Goal: Task Accomplishment & Management: Manage account settings

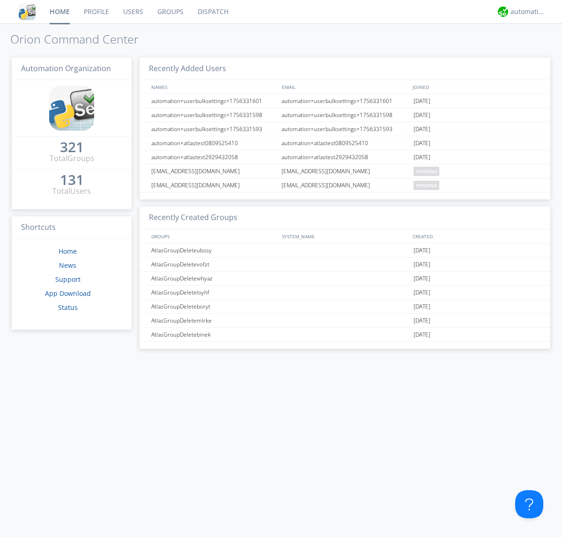
click at [133, 12] on link "Users" at bounding box center [133, 11] width 34 height 23
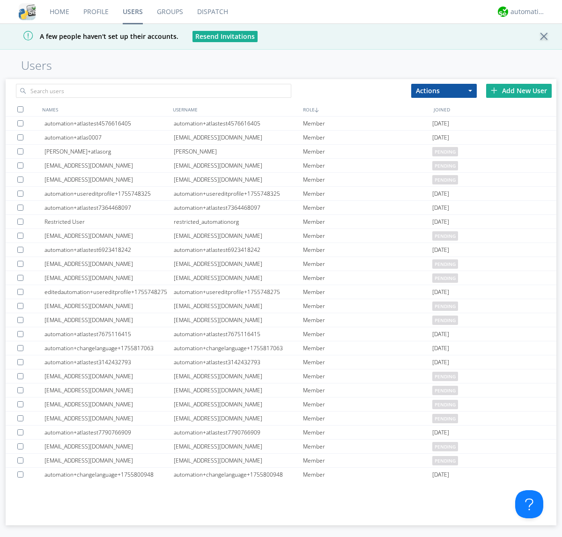
click at [519, 90] on div "Add New User" at bounding box center [519, 91] width 66 height 14
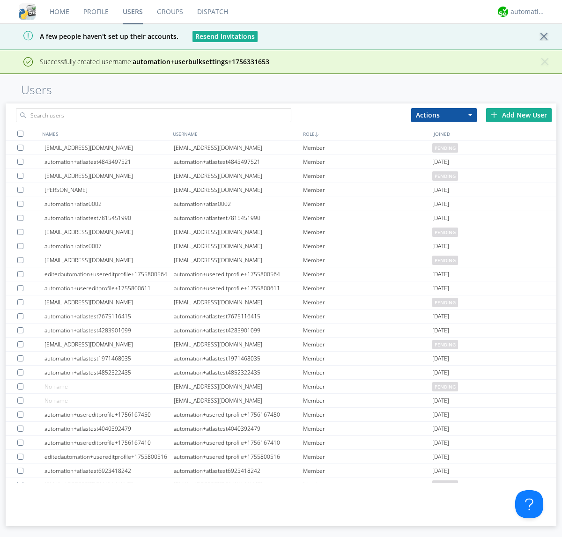
click at [519, 115] on div "Add New User" at bounding box center [519, 115] width 66 height 14
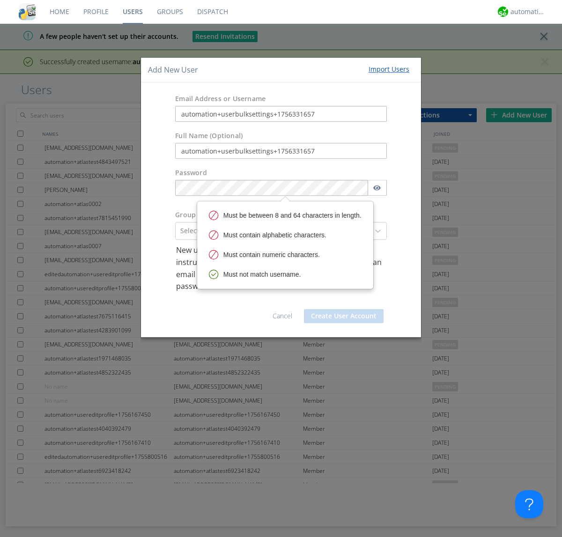
click at [344, 316] on button "Create User Account" at bounding box center [344, 316] width 80 height 14
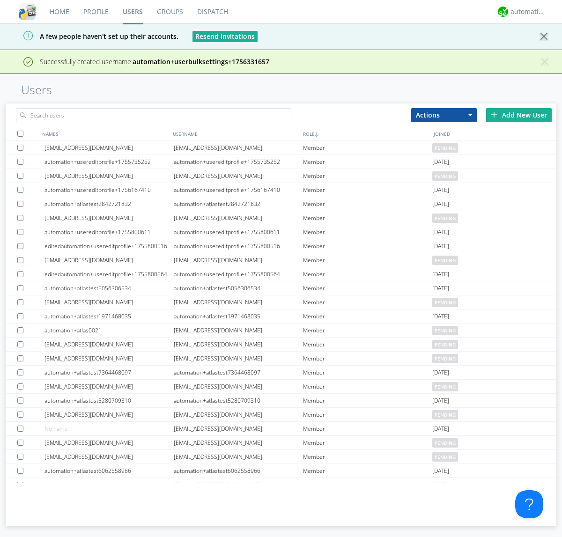
click at [519, 115] on div "Add New User" at bounding box center [519, 115] width 66 height 14
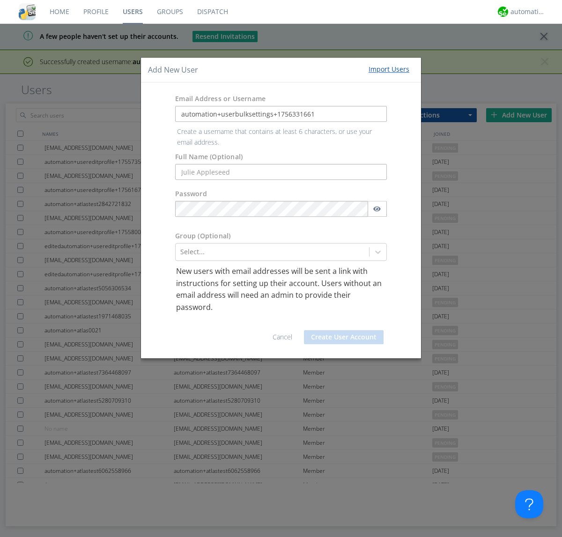
type input "automation+userbulksettings+1756331661"
click at [344, 330] on button "Create User Account" at bounding box center [344, 337] width 80 height 14
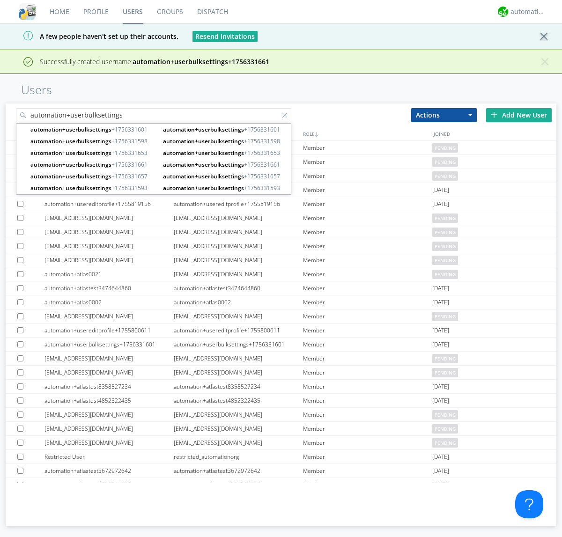
type input "automation+userbulksettings"
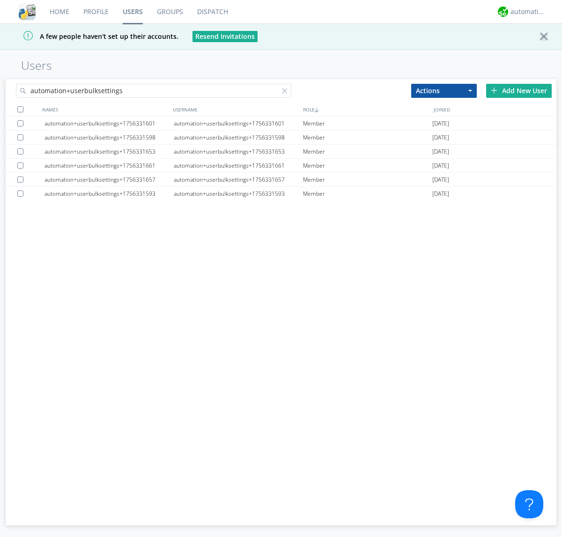
click at [20, 109] on div at bounding box center [20, 109] width 6 height 6
click at [444, 90] on button "Actions" at bounding box center [444, 91] width 66 height 14
click at [0, 0] on link "Edit Settings" at bounding box center [0, 0] width 0 height 0
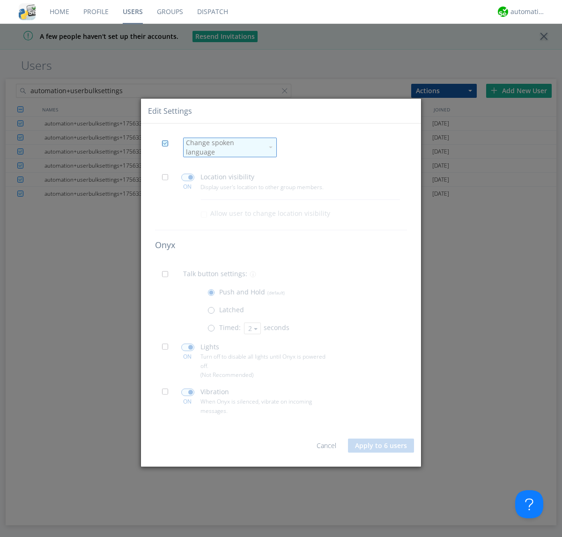
click at [224, 148] on div "Change spoken language" at bounding box center [224, 147] width 77 height 19
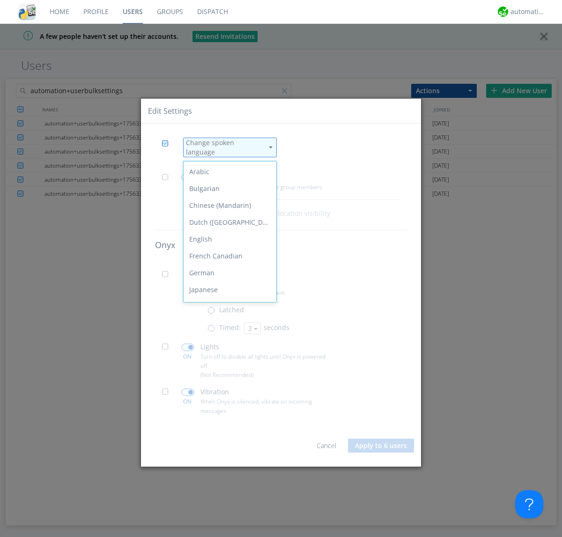
click at [228, 400] on div "Spanish" at bounding box center [230, 408] width 93 height 17
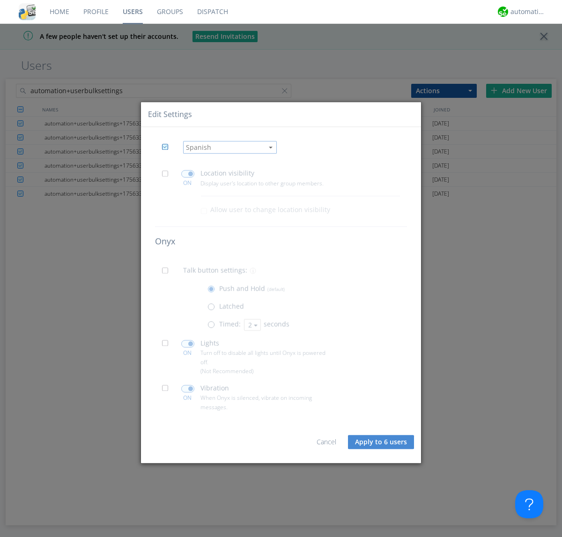
click at [168, 176] on span at bounding box center [168, 177] width 12 height 12
click at [0, 0] on input "checkbox" at bounding box center [0, 0] width 0 height 0
click at [187, 174] on span at bounding box center [187, 174] width 13 height 7
click at [0, 0] on input "checkbox" at bounding box center [0, 0] width 0 height 0
click at [168, 274] on span at bounding box center [168, 274] width 12 height 12
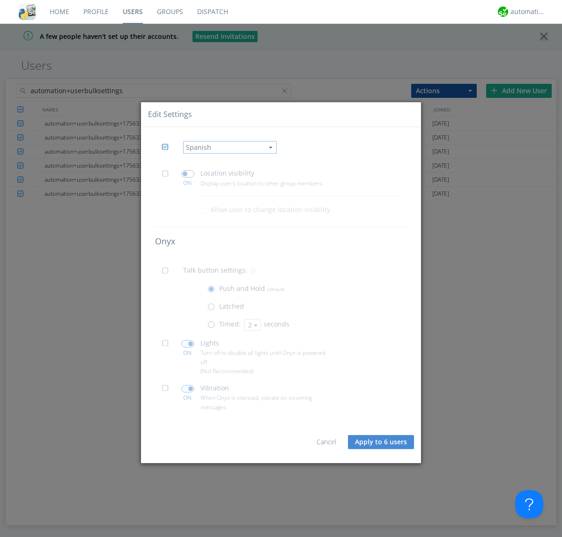
click at [0, 0] on input "checkbox" at bounding box center [0, 0] width 0 height 0
click at [213, 327] on span at bounding box center [214, 327] width 12 height 12
click at [0, 0] on input "radio" at bounding box center [0, 0] width 0 height 0
click at [252, 325] on button "2" at bounding box center [252, 325] width 17 height 12
click at [0, 0] on link "3" at bounding box center [0, 0] width 0 height 0
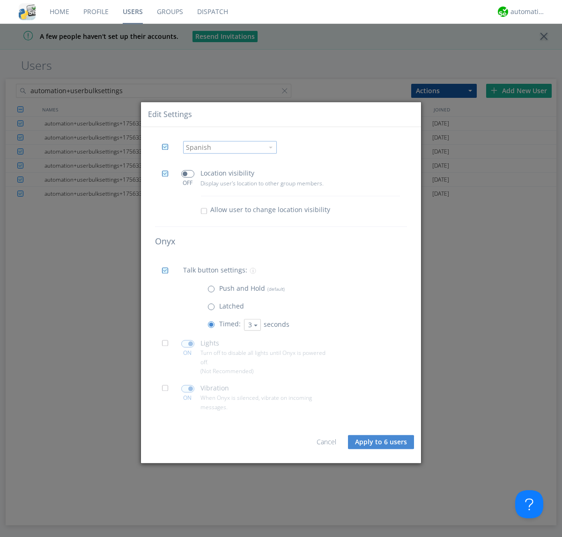
click at [168, 346] on span at bounding box center [168, 347] width 12 height 12
click at [0, 0] on input "checkbox" at bounding box center [0, 0] width 0 height 0
click at [187, 344] on span at bounding box center [187, 343] width 13 height 7
click at [0, 0] on input "checkbox" at bounding box center [0, 0] width 0 height 0
click at [168, 391] on span at bounding box center [168, 392] width 12 height 12
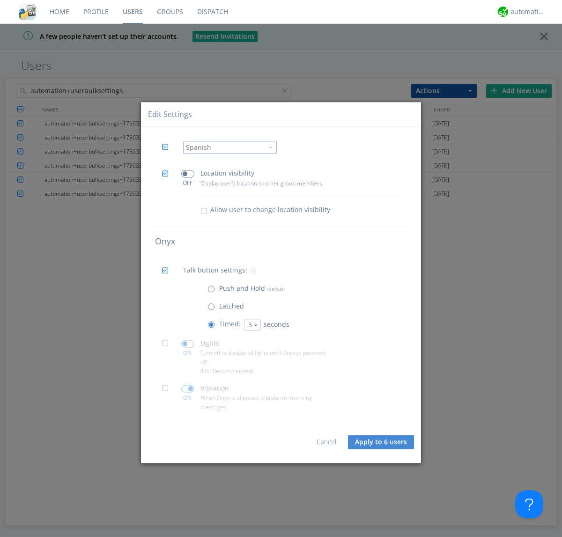
click at [0, 0] on input "checkbox" at bounding box center [0, 0] width 0 height 0
click at [187, 389] on span at bounding box center [187, 388] width 13 height 7
click at [0, 0] on input "checkbox" at bounding box center [0, 0] width 0 height 0
click at [382, 442] on button "Apply to 6 users" at bounding box center [381, 442] width 66 height 14
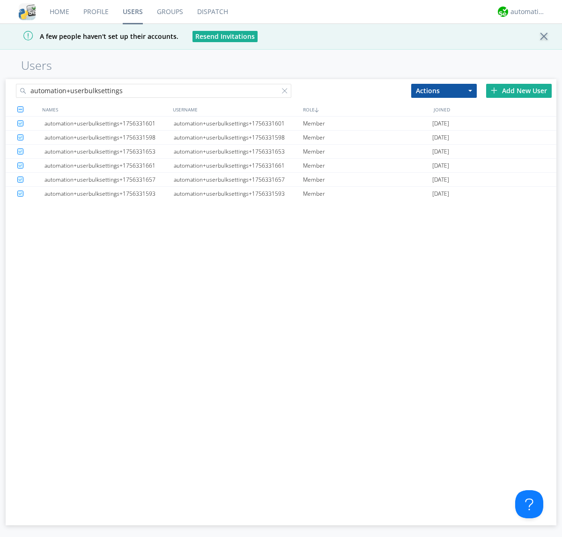
click at [133, 12] on link "Users" at bounding box center [133, 11] width 34 height 23
click at [287, 92] on div at bounding box center [286, 92] width 9 height 9
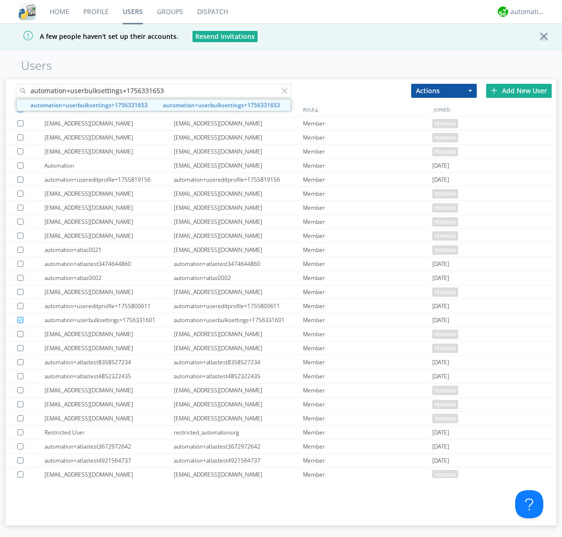
type input "automation+userbulksettings+1756331653"
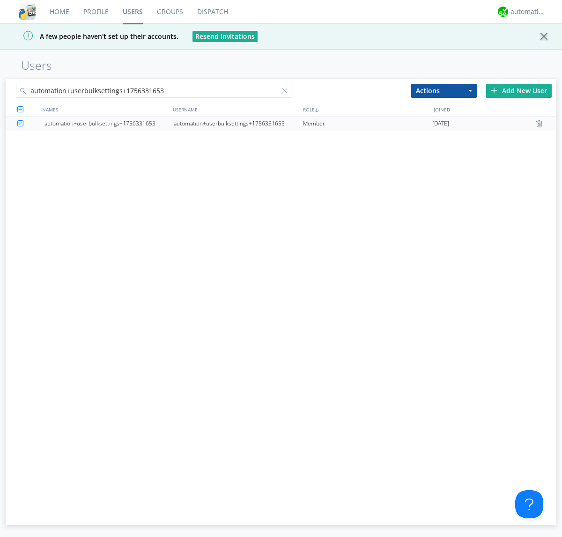
click at [238, 123] on div "automation+userbulksettings+1756331653" at bounding box center [238, 124] width 129 height 14
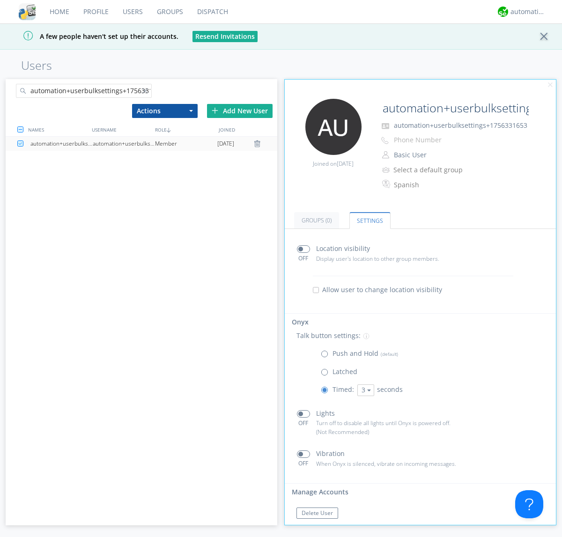
scroll to position [16, 0]
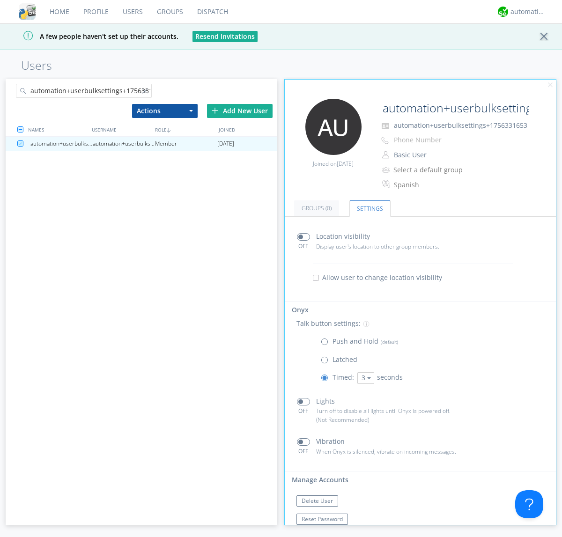
click at [147, 92] on div at bounding box center [146, 92] width 9 height 9
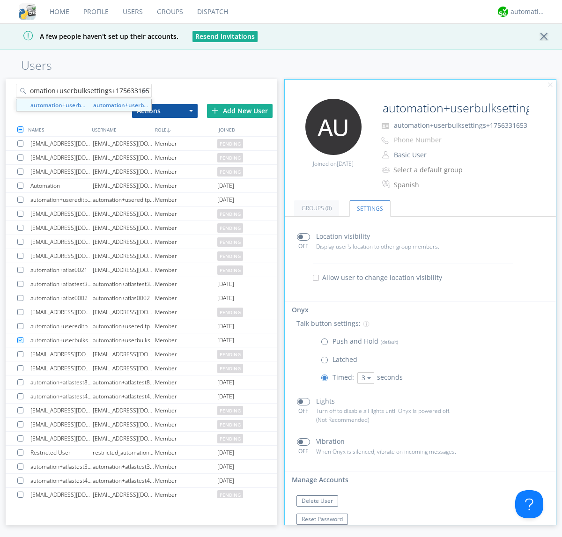
type input "automation+userbulksettings+1756331657"
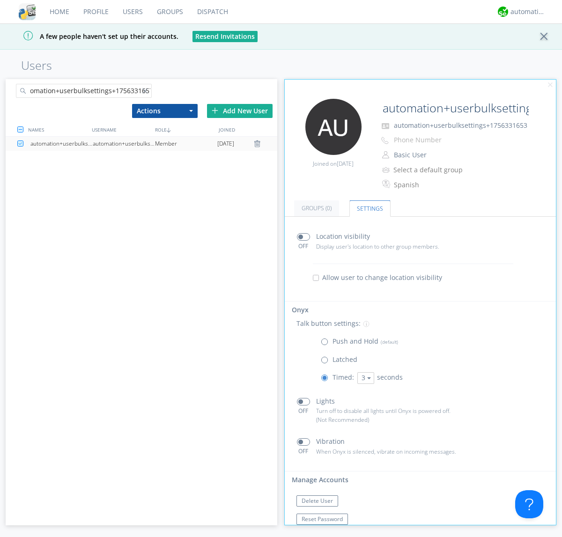
click at [124, 143] on div "automation+userbulksettings+1756331657" at bounding box center [124, 144] width 62 height 14
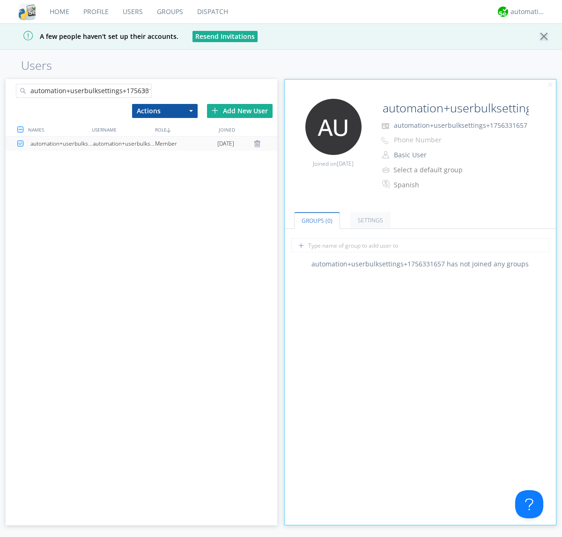
click at [369, 220] on link "Settings" at bounding box center [370, 220] width 40 height 16
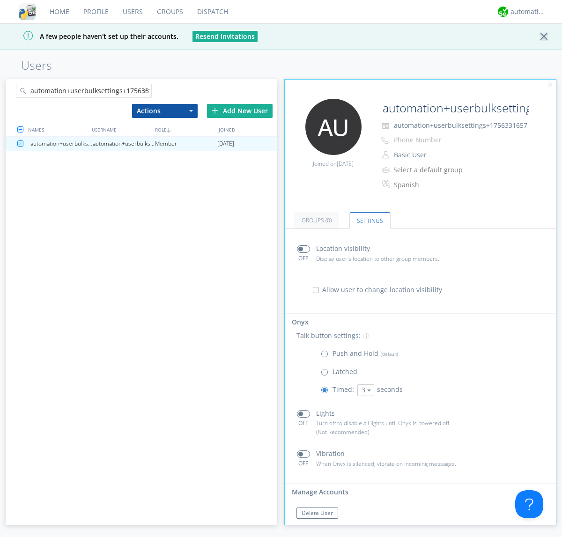
scroll to position [16, 0]
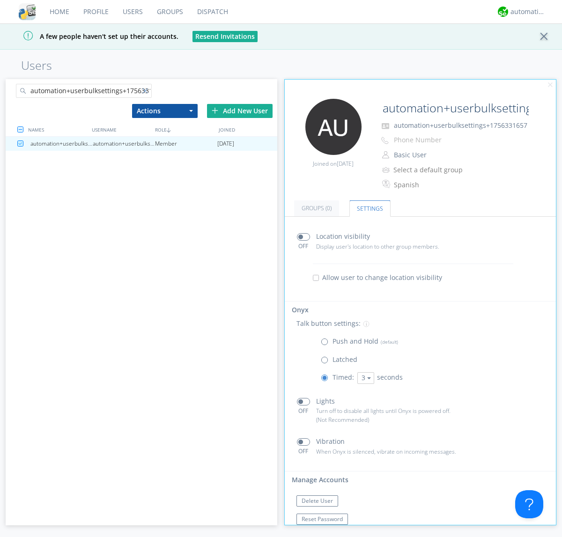
click at [147, 92] on div at bounding box center [146, 92] width 9 height 9
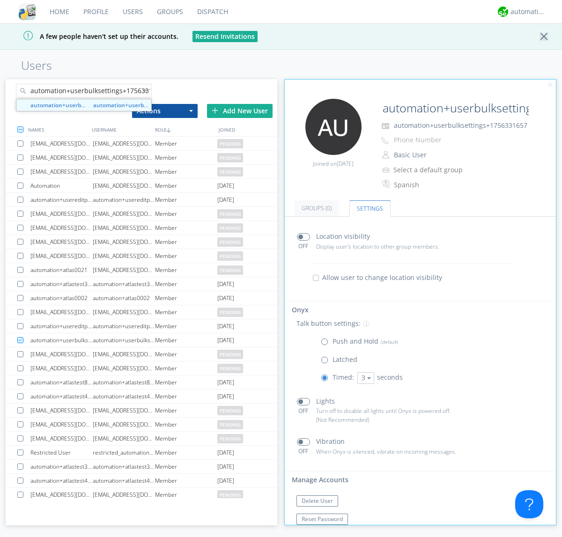
scroll to position [0, 11]
type input "automation+userbulksettings+1756331661"
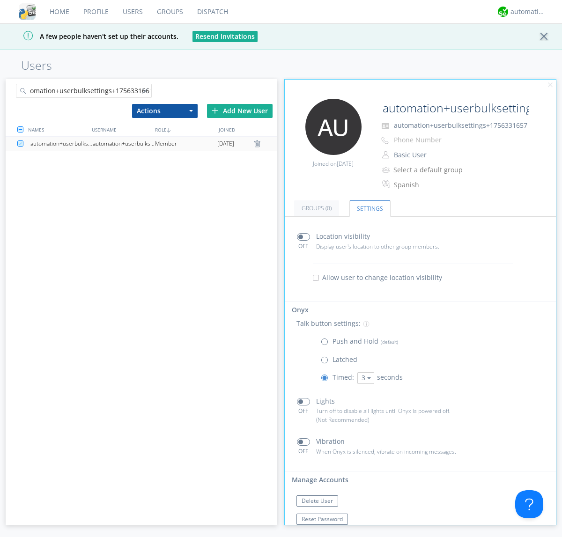
click at [124, 143] on div "automation+userbulksettings+1756331661" at bounding box center [124, 144] width 62 height 14
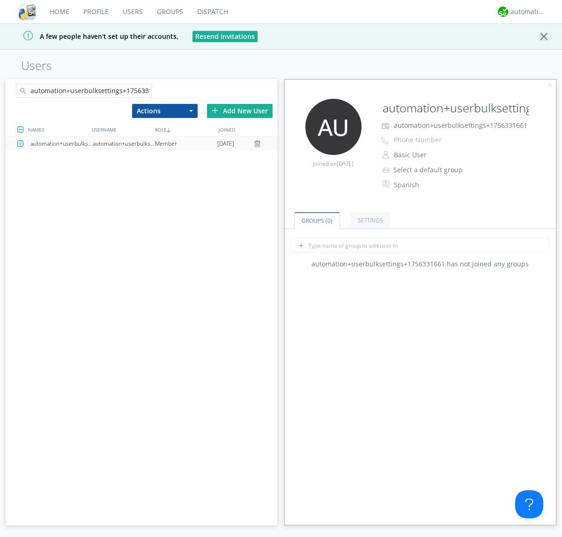
click at [369, 220] on link "Settings" at bounding box center [370, 220] width 40 height 16
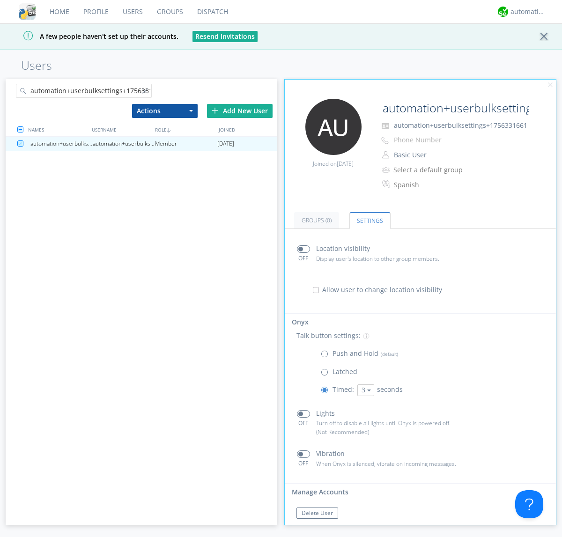
scroll to position [16, 0]
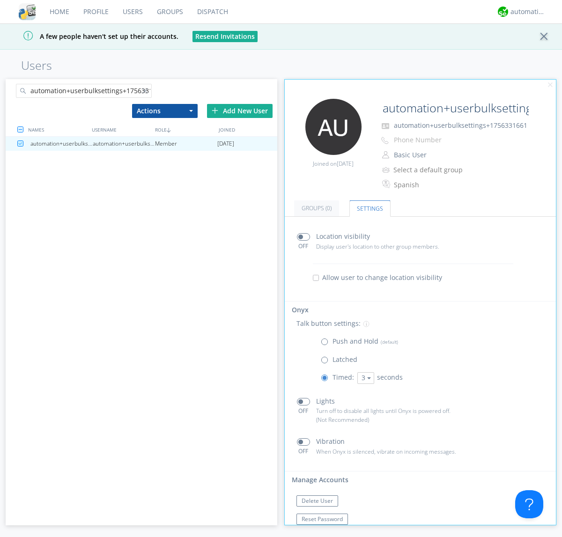
click at [132, 12] on link "Users" at bounding box center [133, 11] width 34 height 23
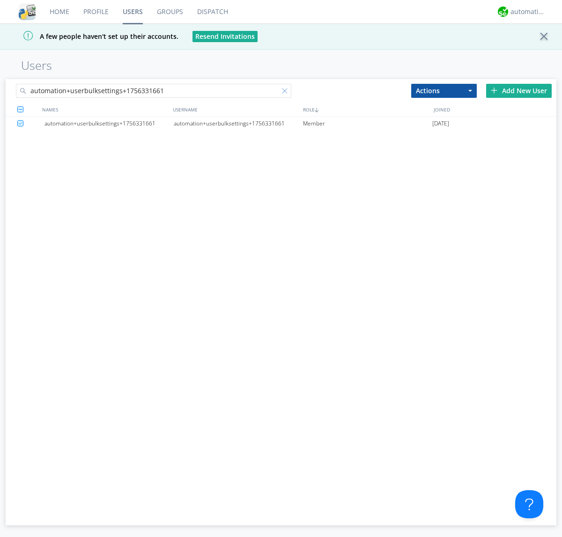
click at [287, 92] on div at bounding box center [286, 92] width 9 height 9
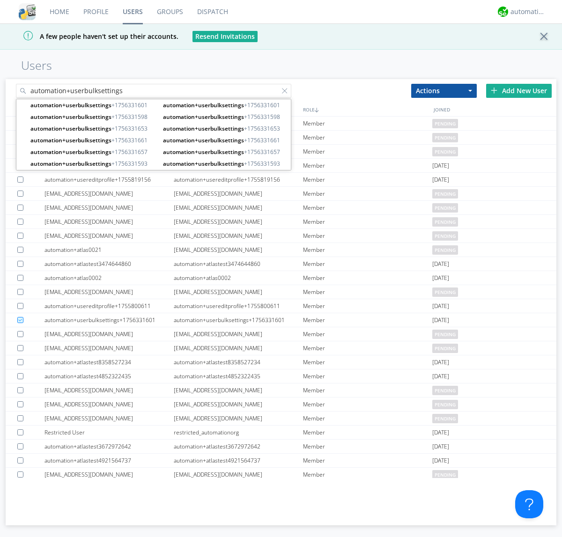
type input "automation+userbulksettings"
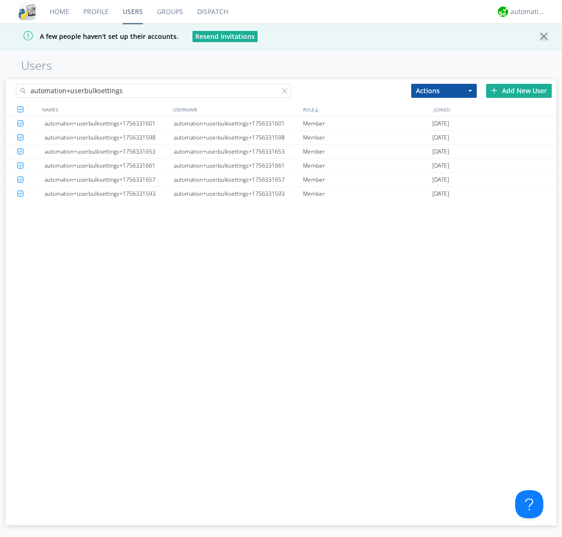
click at [444, 90] on button "Actions" at bounding box center [444, 91] width 66 height 14
click at [0, 0] on link "Delete User" at bounding box center [0, 0] width 0 height 0
